Goal: Task Accomplishment & Management: Manage account settings

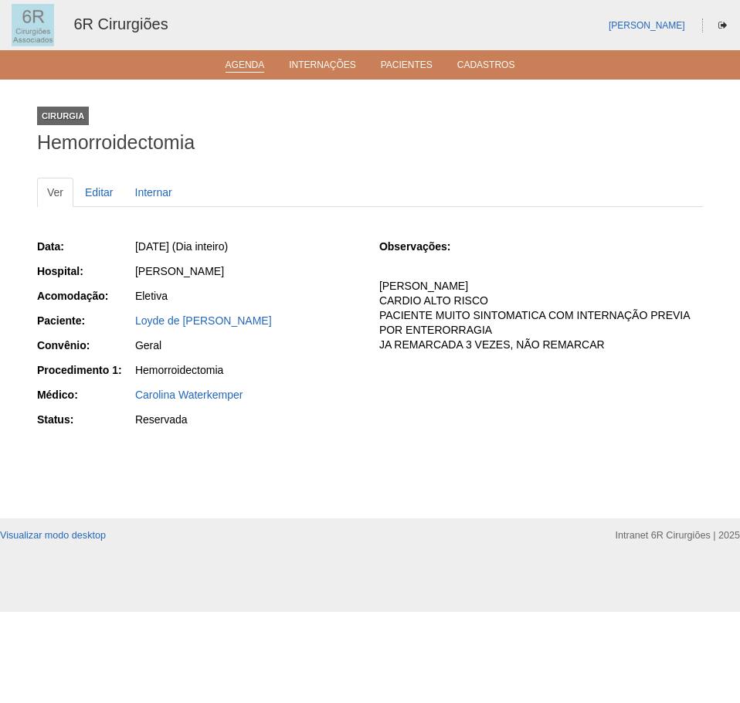
click at [252, 66] on link "Agenda" at bounding box center [244, 65] width 39 height 13
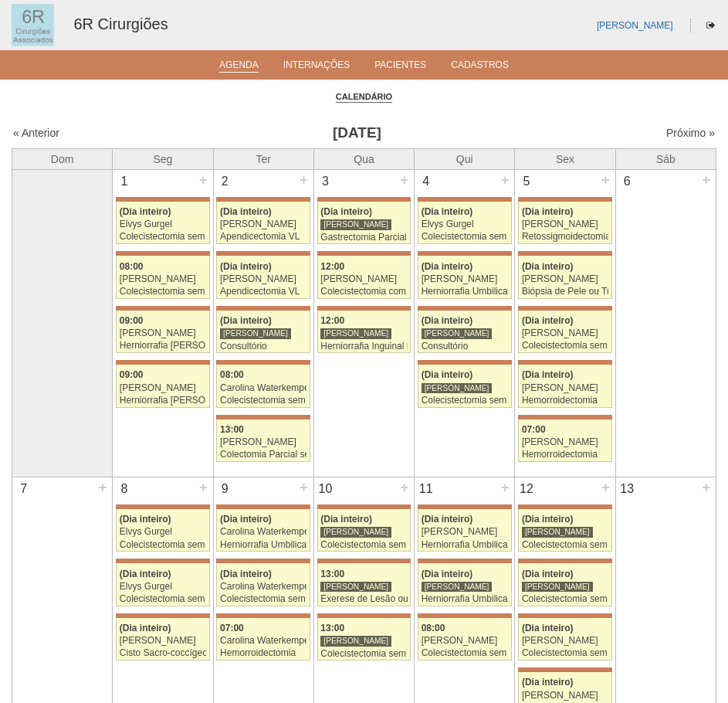
click at [693, 126] on div "Próximo »" at bounding box center [631, 132] width 168 height 15
drag, startPoint x: 588, startPoint y: 142, endPoint x: 626, endPoint y: 103, distance: 54.6
click at [663, 141] on div "« Anterior Setembro 2025 Próximo »" at bounding box center [364, 136] width 705 height 25
click at [690, 130] on link "Próximo »" at bounding box center [690, 133] width 49 height 12
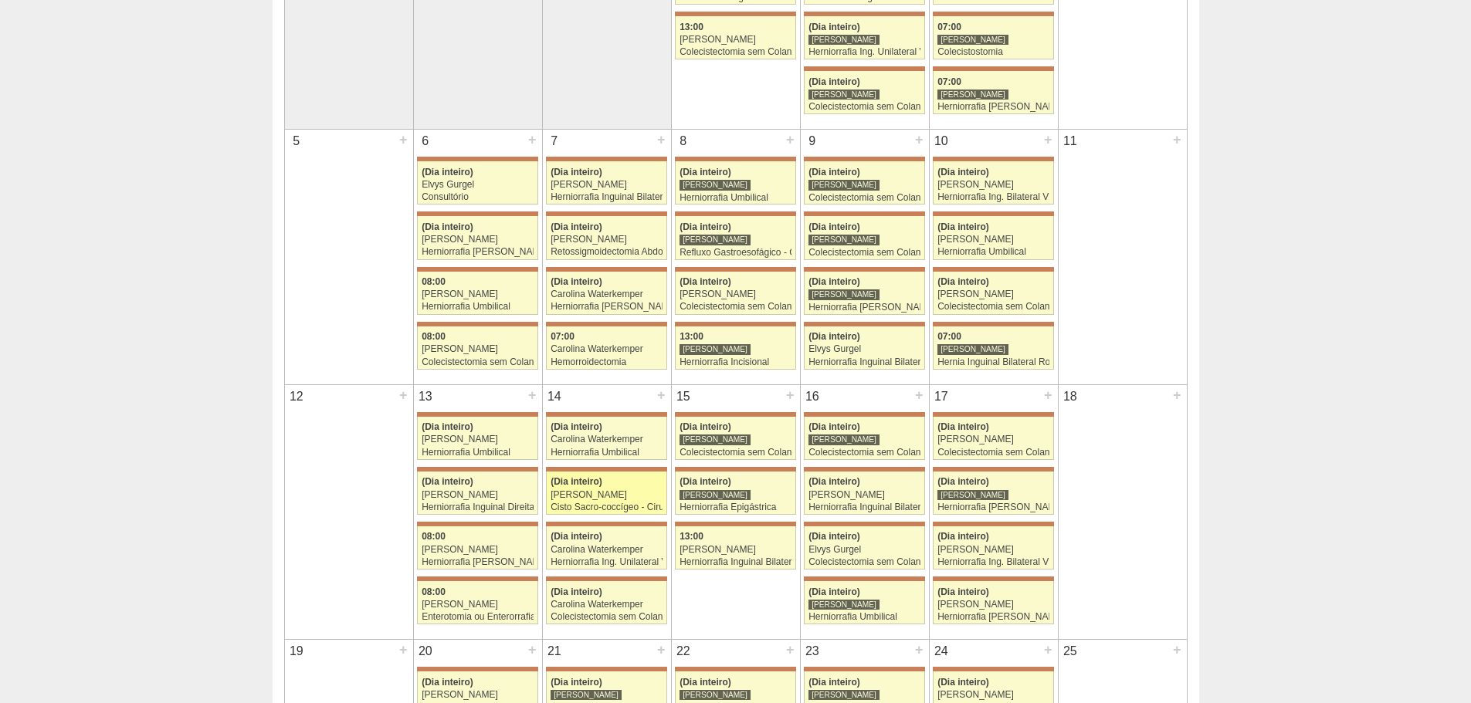
scroll to position [309, 0]
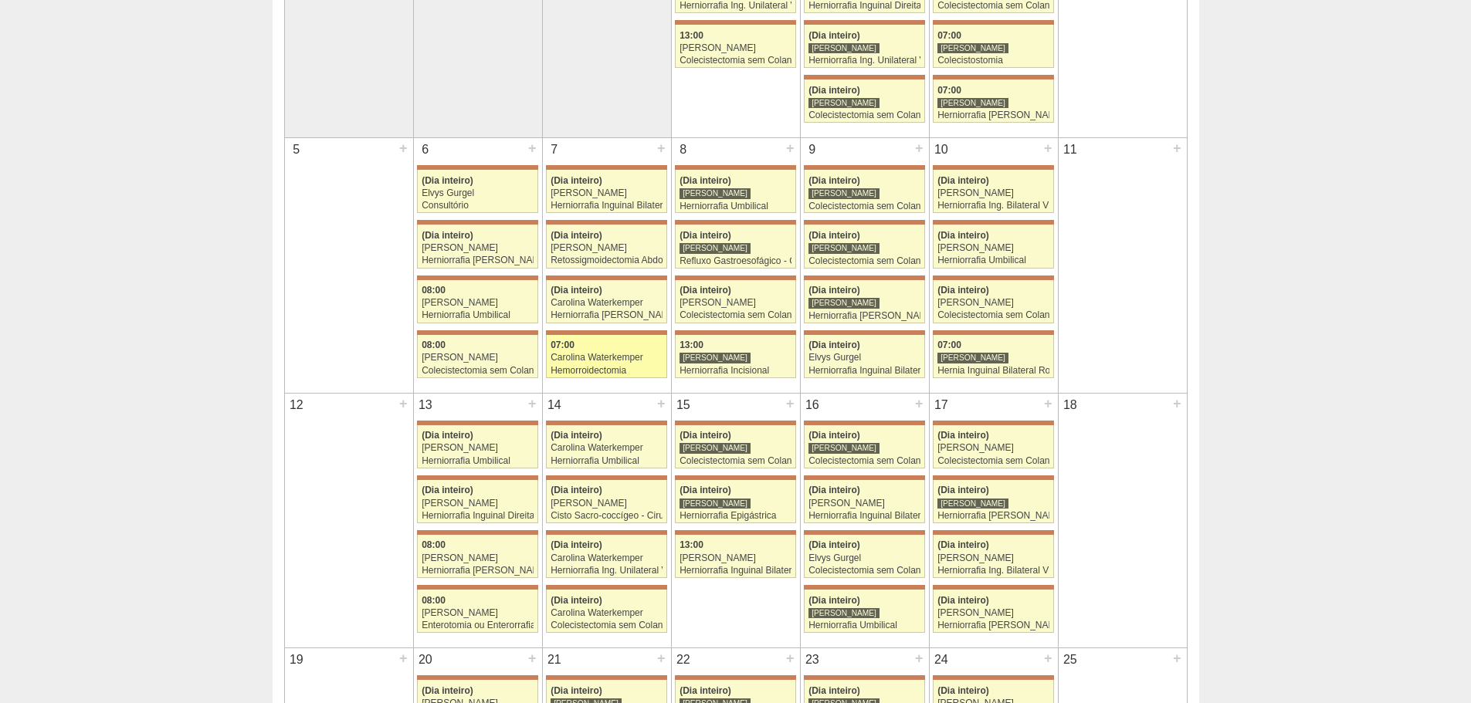
click at [602, 360] on div "Carolina Waterkemper" at bounding box center [607, 358] width 112 height 10
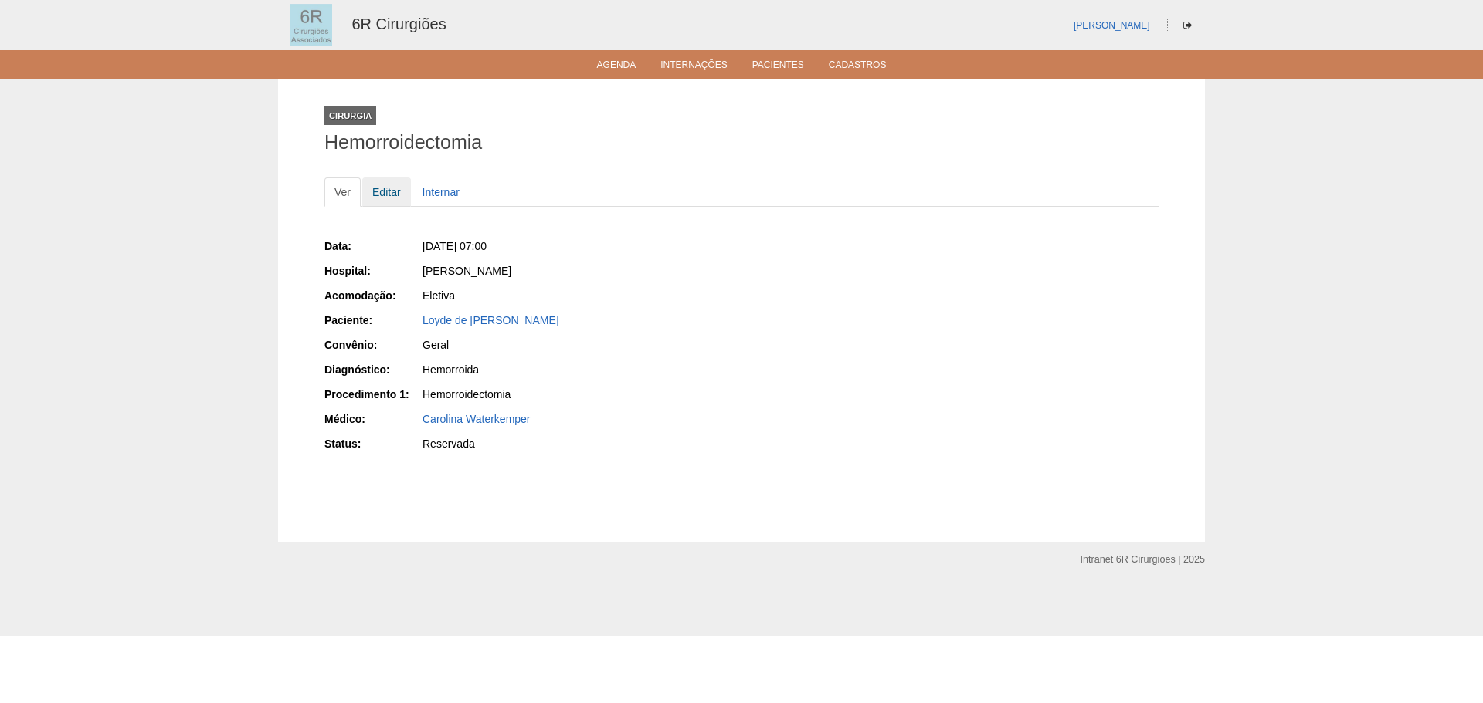
click at [405, 196] on link "Editar" at bounding box center [386, 192] width 49 height 29
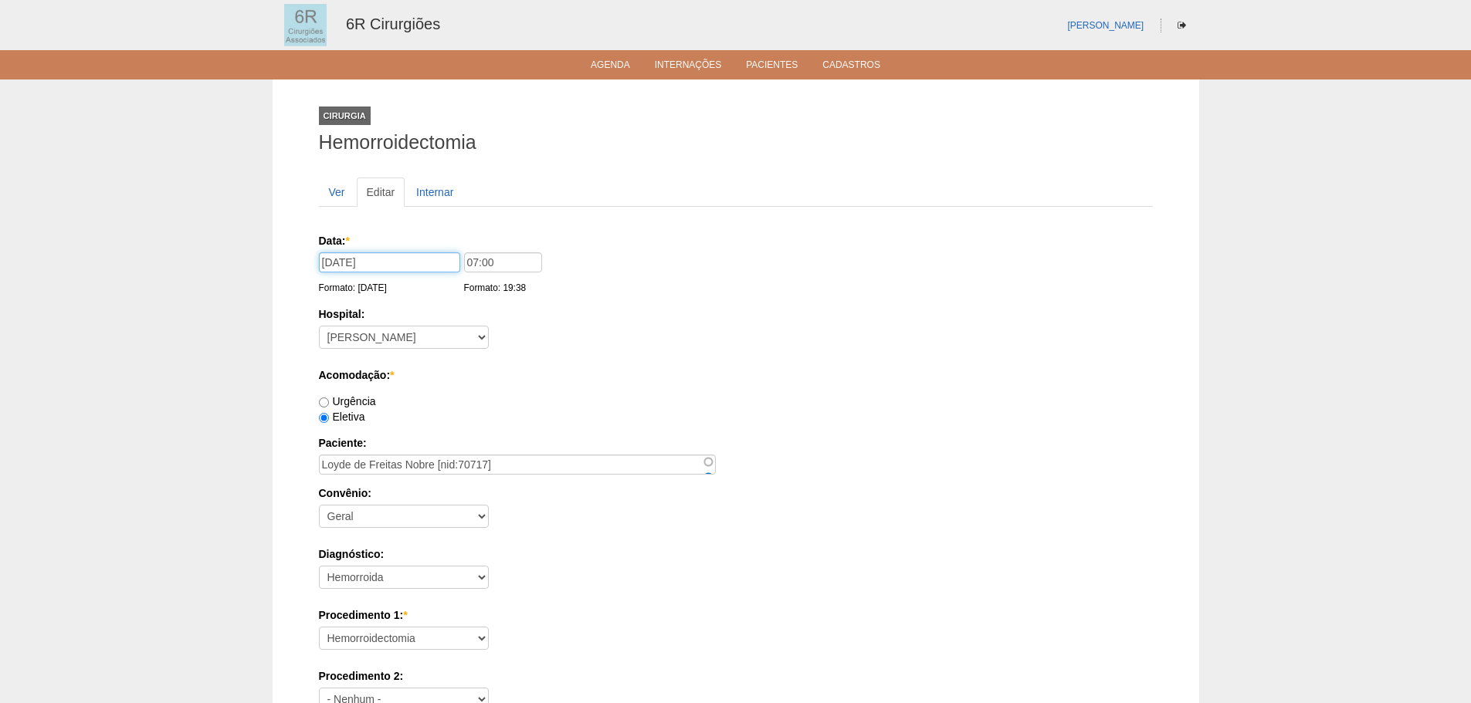
click at [363, 271] on input "07/10/2025" at bounding box center [389, 262] width 141 height 20
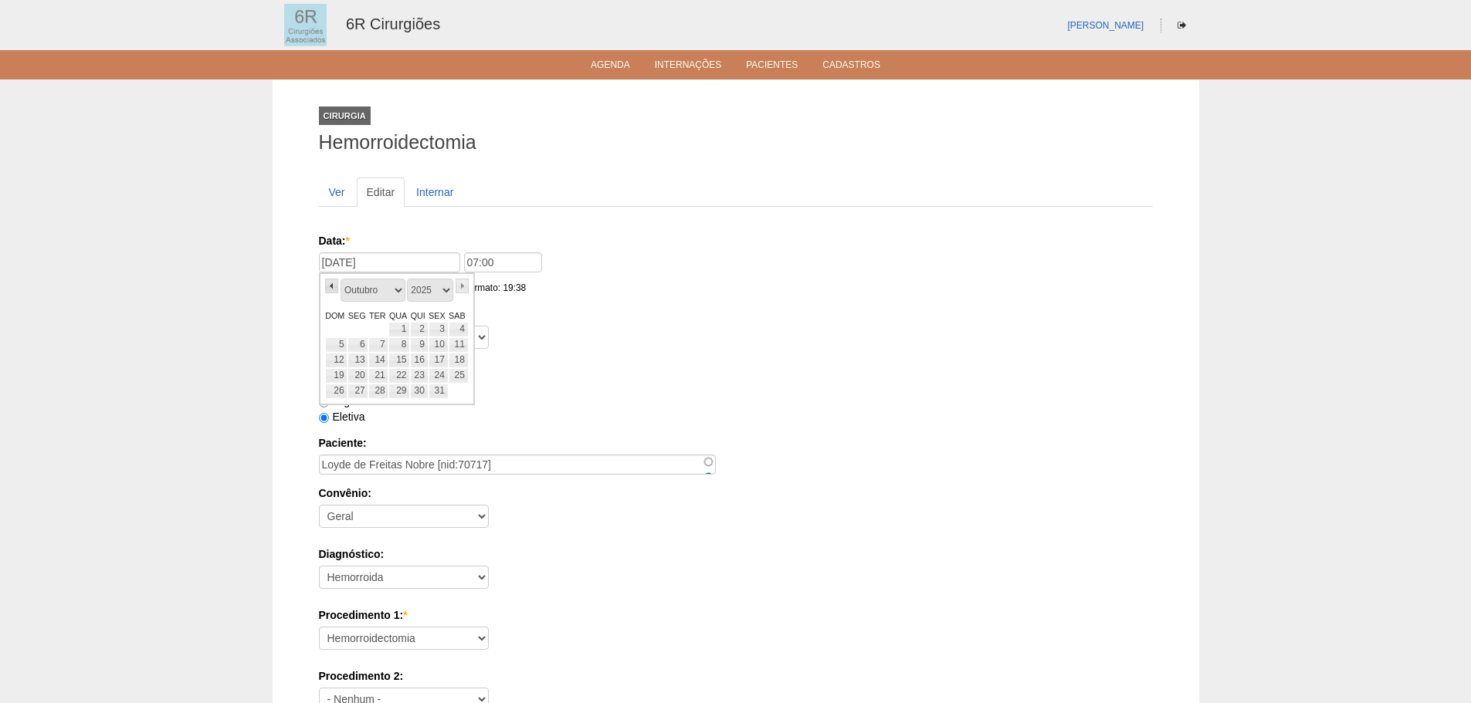
click at [335, 283] on link "«" at bounding box center [332, 286] width 14 height 15
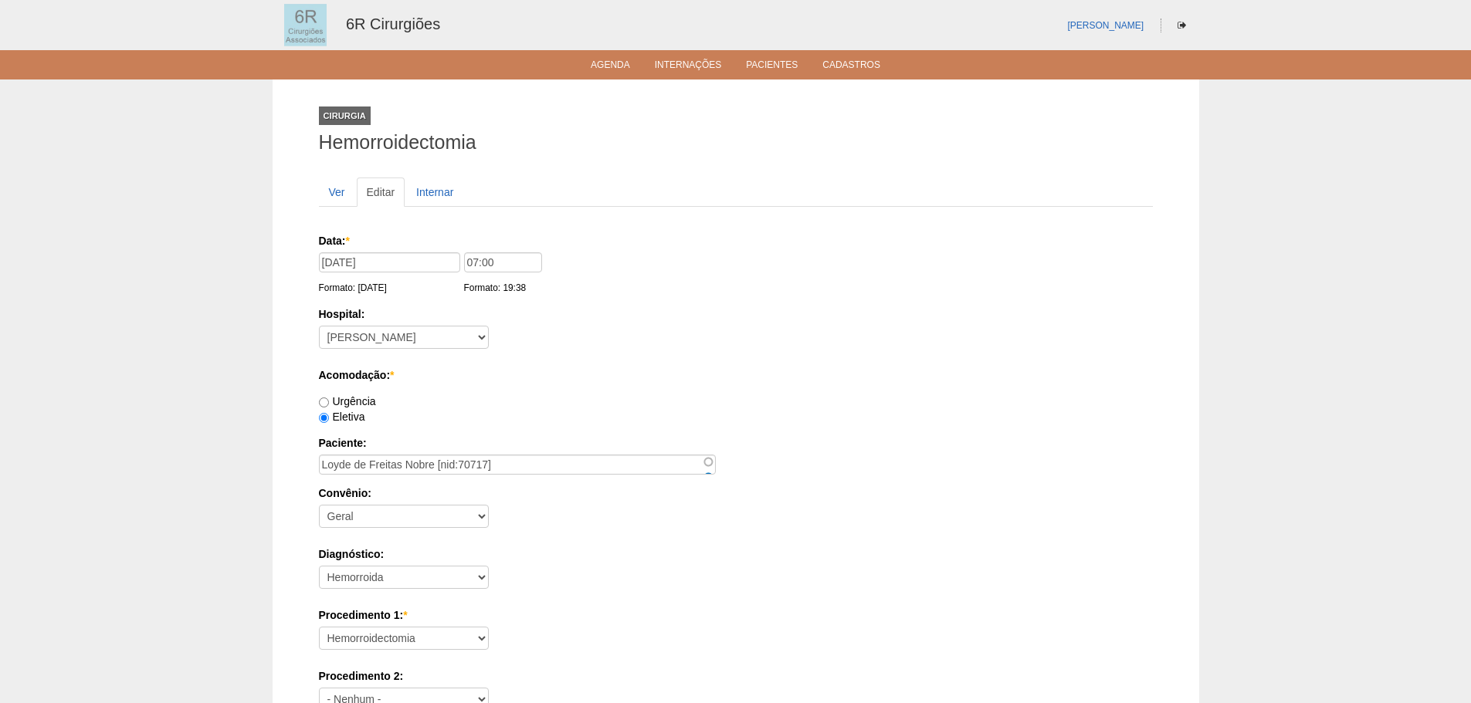
click at [362, 276] on div "07/10/2025 Formato: 30/09/2025" at bounding box center [391, 273] width 145 height 43
click at [371, 264] on input "07/10/2025" at bounding box center [389, 262] width 141 height 20
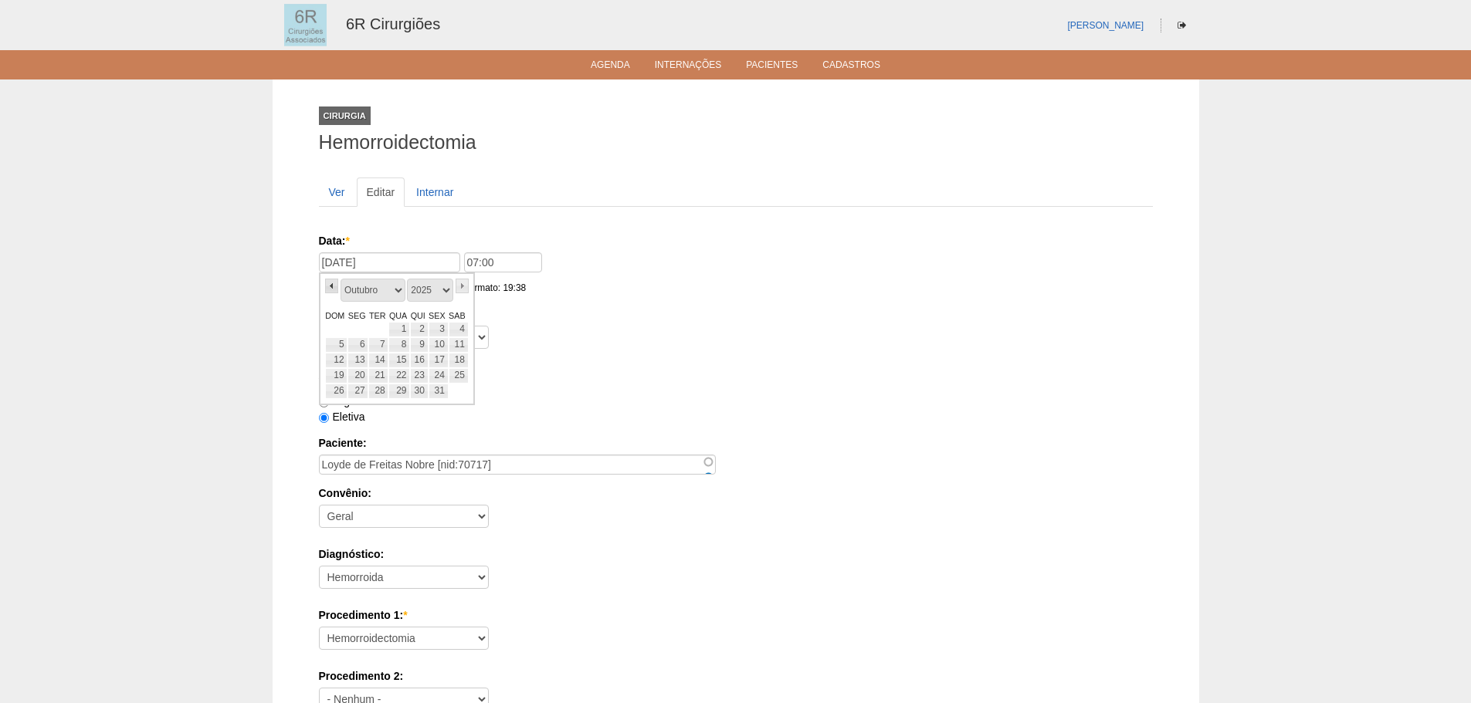
click at [335, 285] on link "«" at bounding box center [332, 286] width 14 height 15
click at [336, 399] on link "31" at bounding box center [336, 406] width 23 height 15
type input "31/08/2025"
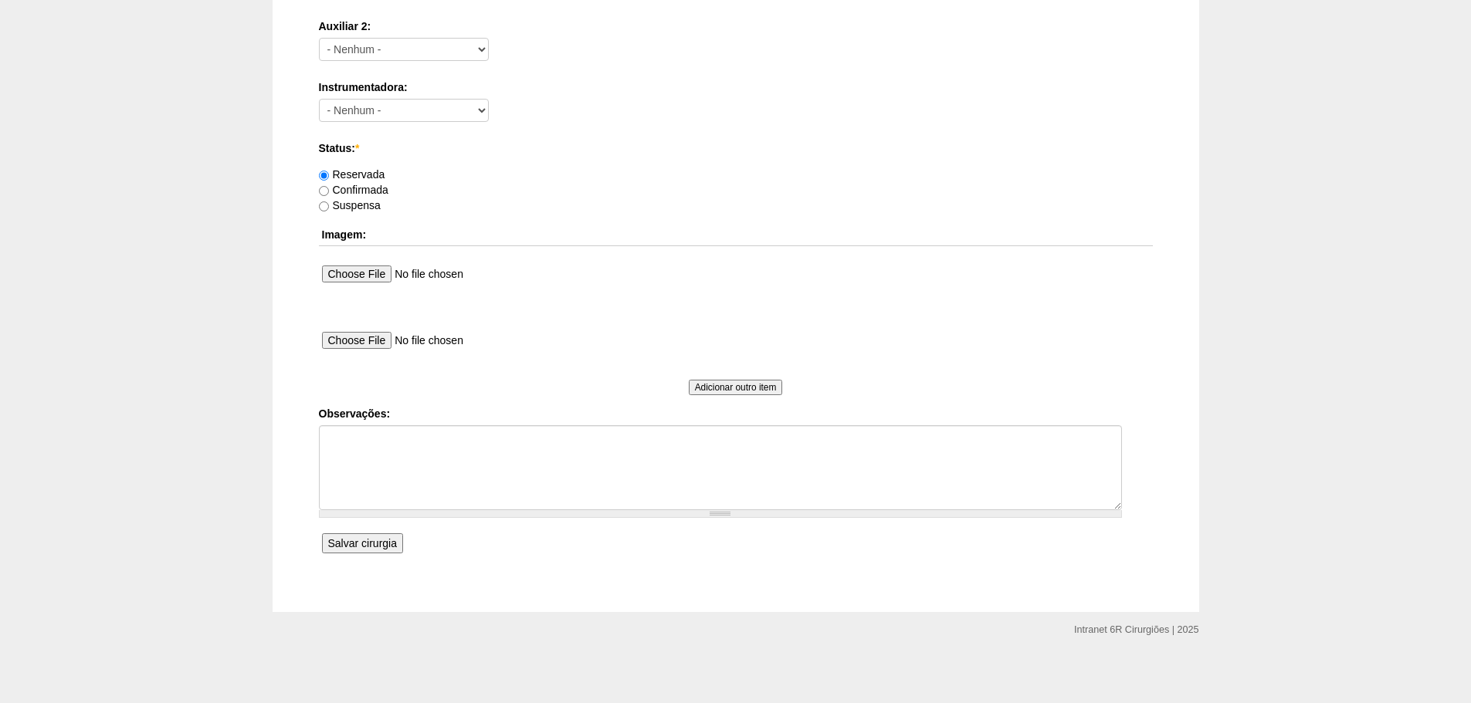
scroll to position [835, 0]
click at [377, 545] on input "Salvar cirurgia" at bounding box center [362, 541] width 81 height 20
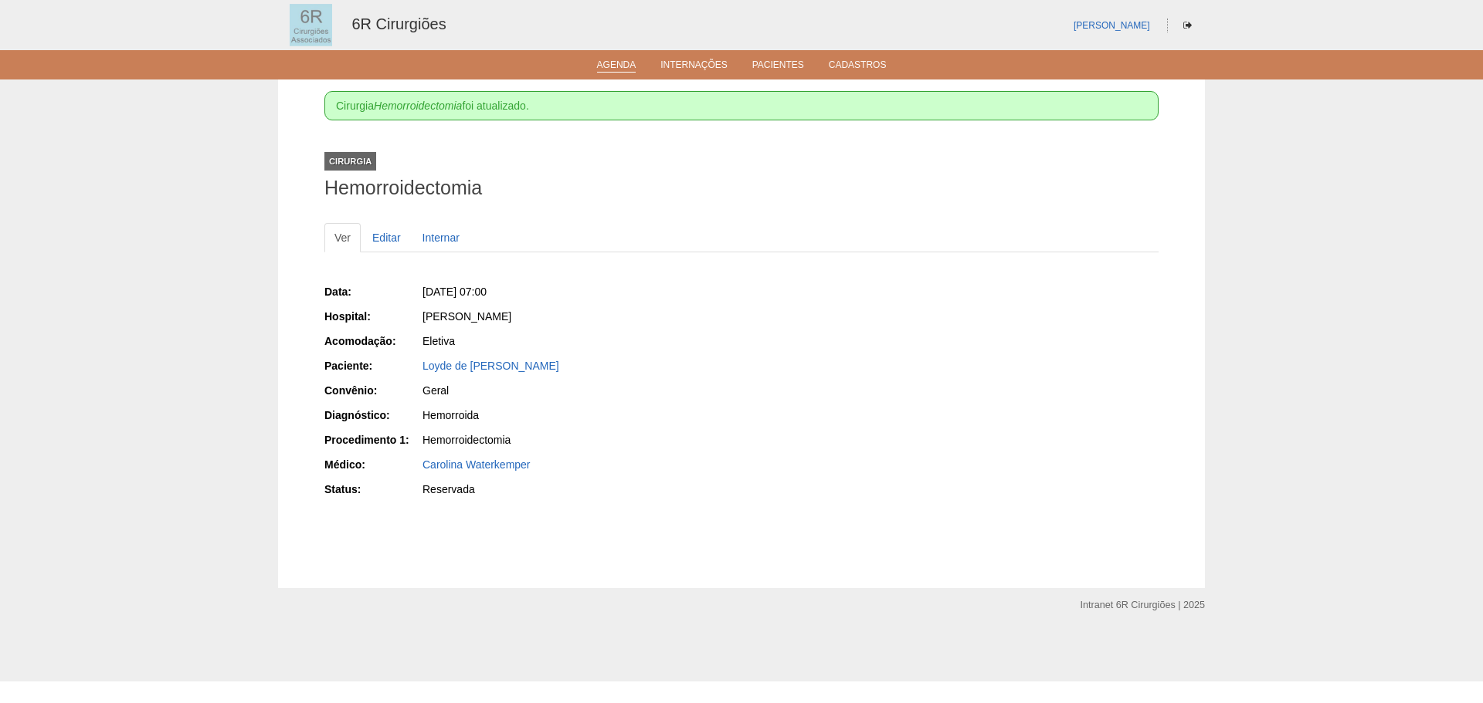
click at [609, 66] on link "Agenda" at bounding box center [616, 65] width 39 height 13
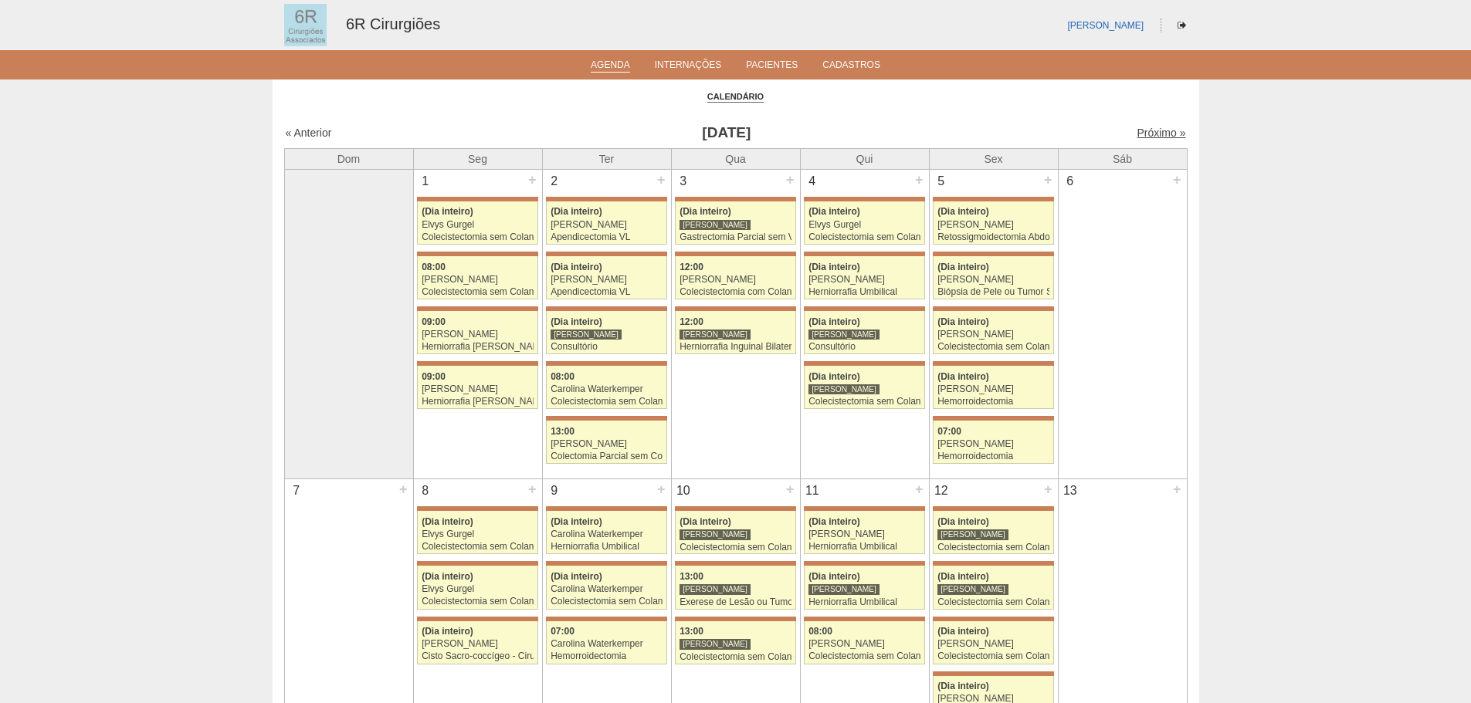
click at [1143, 134] on link "Próximo »" at bounding box center [1161, 133] width 49 height 12
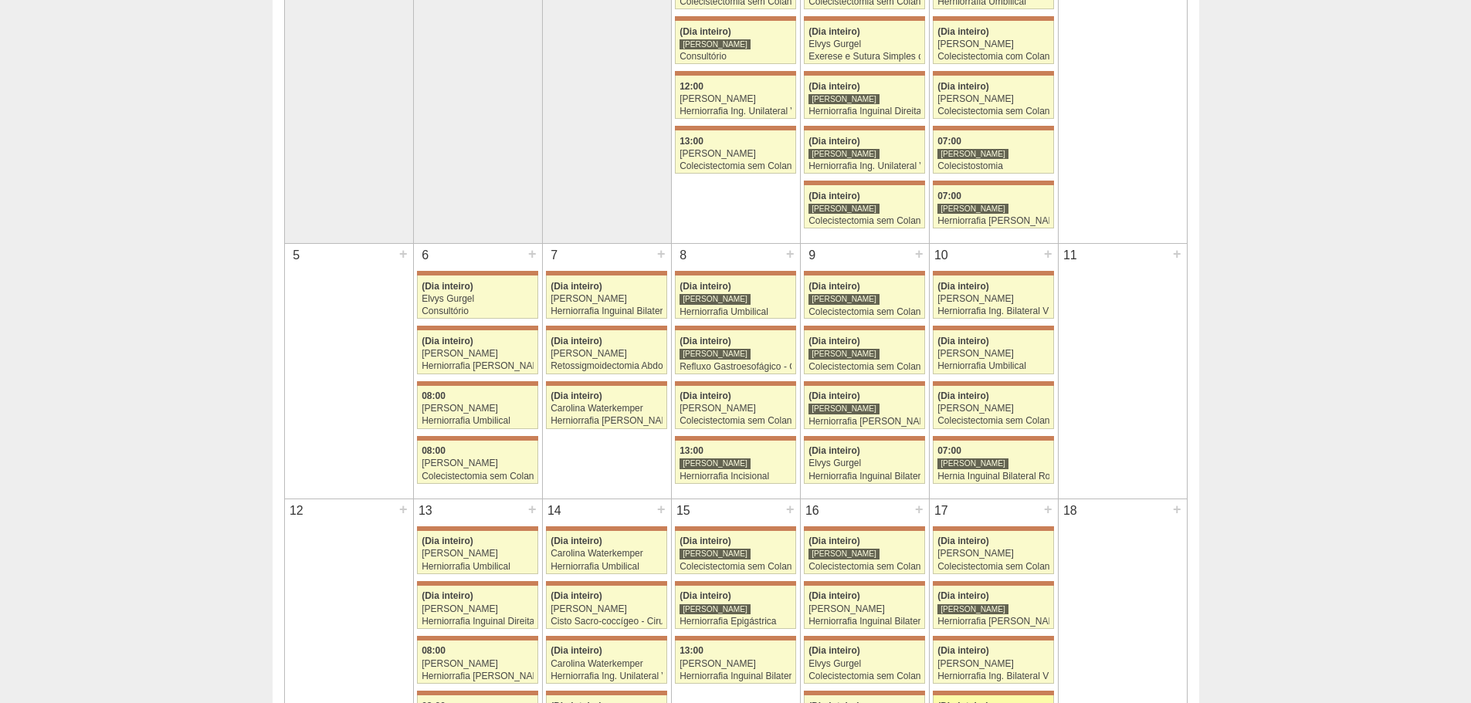
scroll to position [154, 0]
